Goal: Task Accomplishment & Management: Complete application form

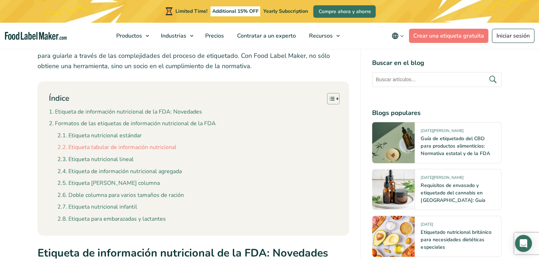
click at [117, 148] on link "Etiqueta tabular de información nutricional" at bounding box center [116, 147] width 119 height 9
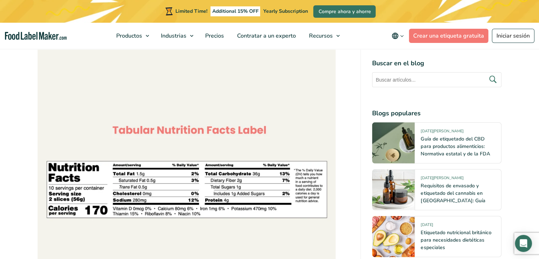
scroll to position [1885, 0]
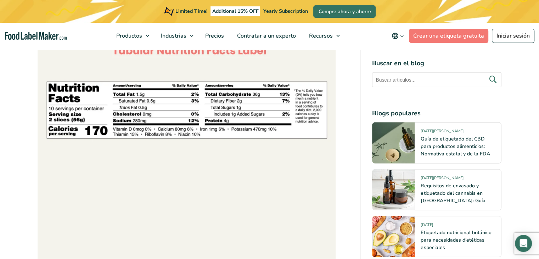
click at [137, 121] on img at bounding box center [187, 109] width 298 height 298
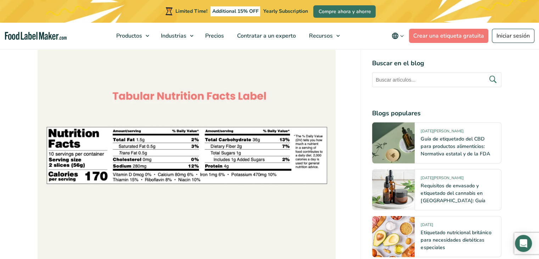
scroll to position [1779, 0]
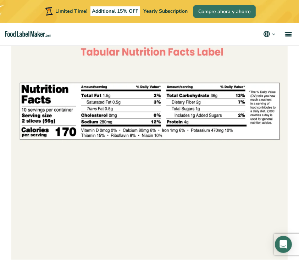
drag, startPoint x: 163, startPoint y: 151, endPoint x: 157, endPoint y: 153, distance: 7.0
click at [163, 151] on img at bounding box center [149, 111] width 276 height 298
drag, startPoint x: 82, startPoint y: 100, endPoint x: 44, endPoint y: 164, distance: 74.3
click at [44, 164] on img at bounding box center [149, 111] width 276 height 298
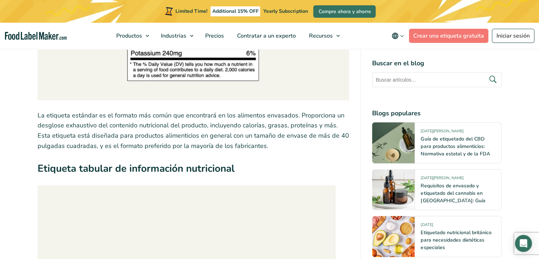
scroll to position [1673, 0]
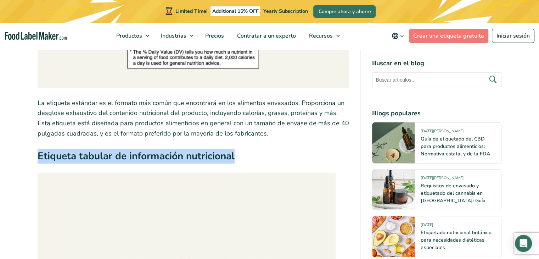
drag, startPoint x: 260, startPoint y: 155, endPoint x: 40, endPoint y: 147, distance: 220.0
click at [40, 148] on h3 "Etiqueta tabular de información nutricional" at bounding box center [194, 157] width 312 height 19
copy strong "Etiqueta tabular de información nutricional"
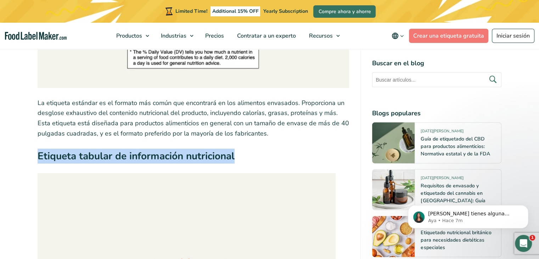
scroll to position [0, 0]
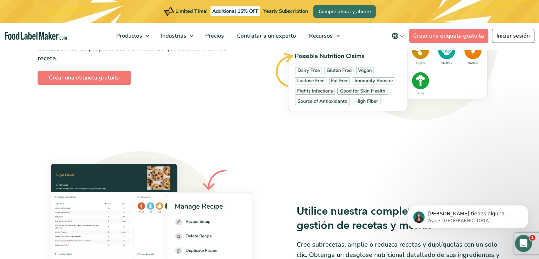
scroll to position [1098, 0]
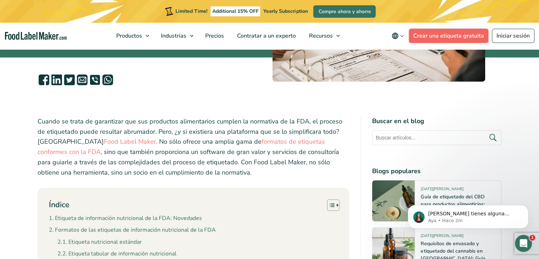
click at [419, 35] on link "Crear una etiqueta gratuita" at bounding box center [448, 36] width 79 height 14
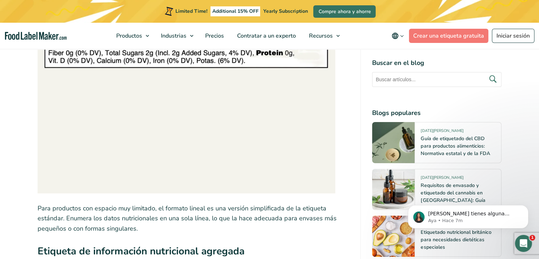
scroll to position [2337, 0]
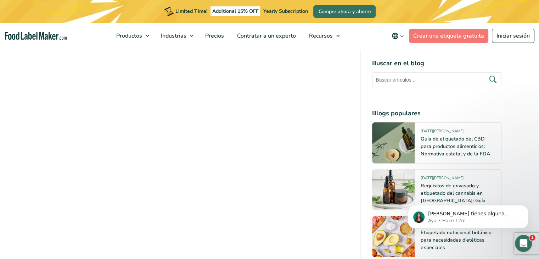
scroll to position [1841, 0]
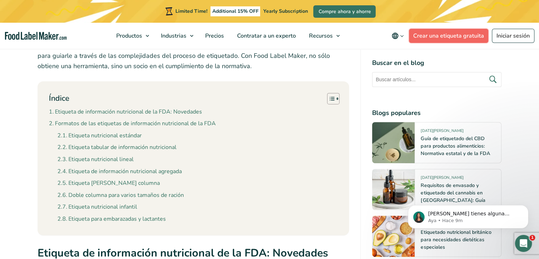
click at [443, 40] on link "Crear una etiqueta gratuita" at bounding box center [448, 36] width 79 height 14
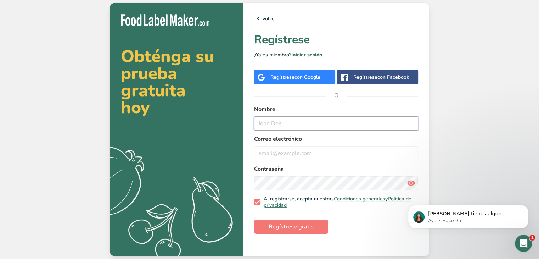
click at [290, 127] on input "text" at bounding box center [336, 123] width 164 height 14
type input "k"
type input "[PERSON_NAME]"
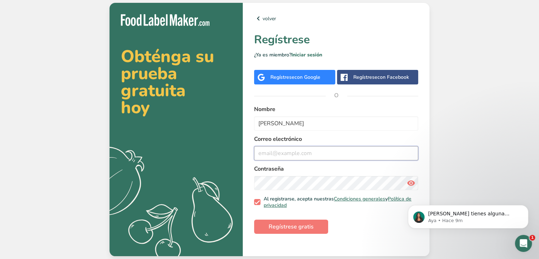
click at [330, 152] on input "email" at bounding box center [336, 153] width 164 height 14
type input "[PERSON_NAME][EMAIL_ADDRESS][DOMAIN_NAME]"
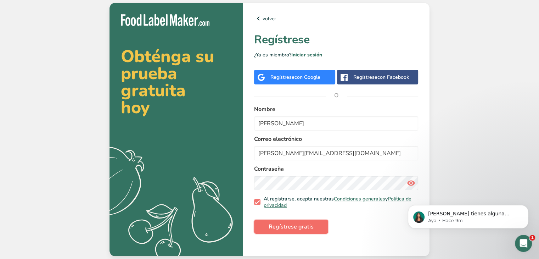
click at [312, 228] on button "Regístrese gratis" at bounding box center [291, 226] width 74 height 14
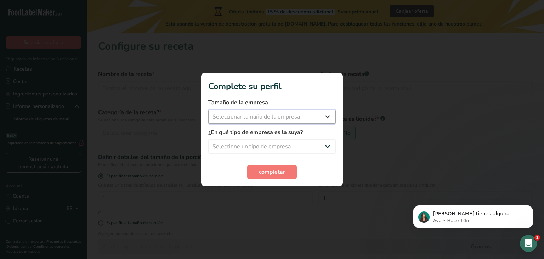
click at [266, 112] on select "Seleccionar tamaño de la empresa Menos de 10 empleados De 10 a 50 empleados De …" at bounding box center [271, 116] width 127 height 14
select select "4"
click at [208, 109] on select "Seleccionar tamaño de la empresa Menos de 10 empleados De 10 a 50 empleados De …" at bounding box center [271, 116] width 127 height 14
click at [245, 146] on select "Seleccione un tipo de empresa Fabricante de alimentos envasados Restaurante y c…" at bounding box center [271, 146] width 127 height 14
select select "1"
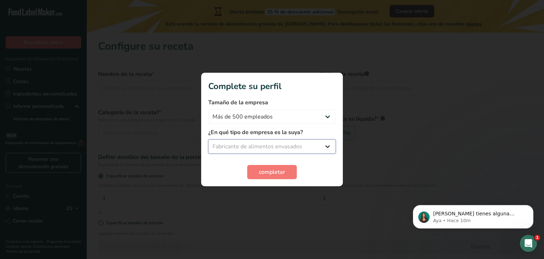
click at [208, 139] on select "Seleccione un tipo de empresa Fabricante de alimentos envasados Restaurante y c…" at bounding box center [271, 146] width 127 height 14
click at [265, 172] on span "completar" at bounding box center [272, 172] width 26 height 8
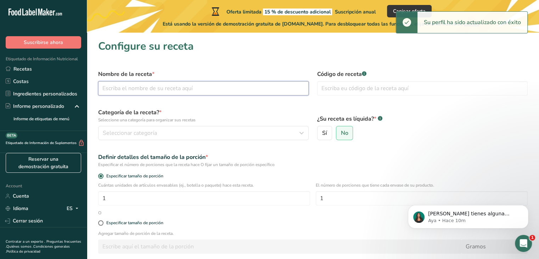
click at [171, 91] on input "text" at bounding box center [203, 88] width 210 height 14
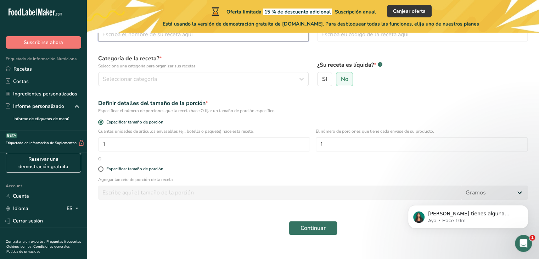
scroll to position [64, 0]
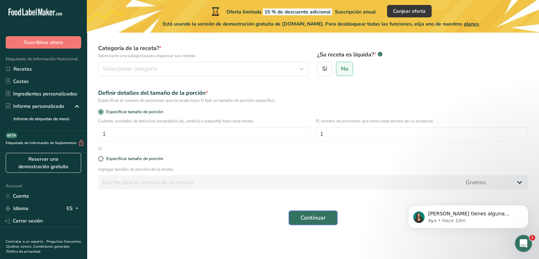
click at [312, 216] on span "Continuar" at bounding box center [312, 217] width 25 height 8
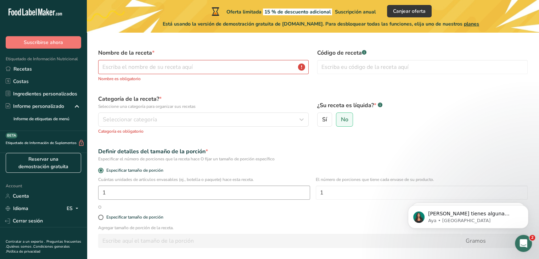
scroll to position [0, 0]
